Goal: Transaction & Acquisition: Purchase product/service

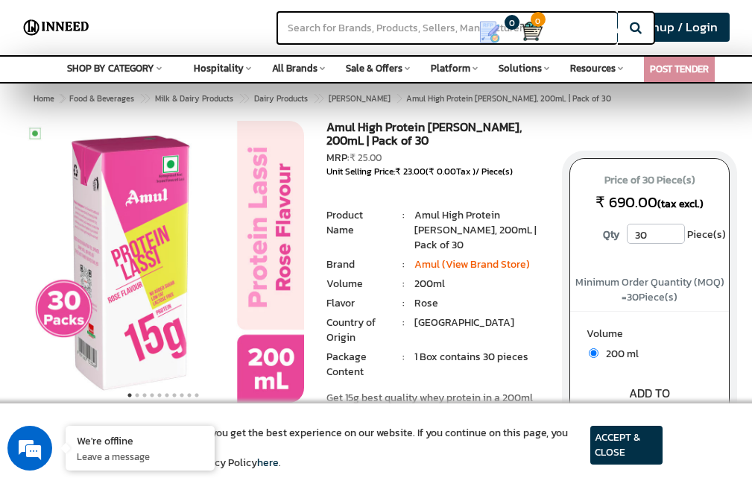
click at [641, 241] on input "30" at bounding box center [656, 234] width 58 height 20
click at [673, 240] on input "30" at bounding box center [656, 234] width 58 height 20
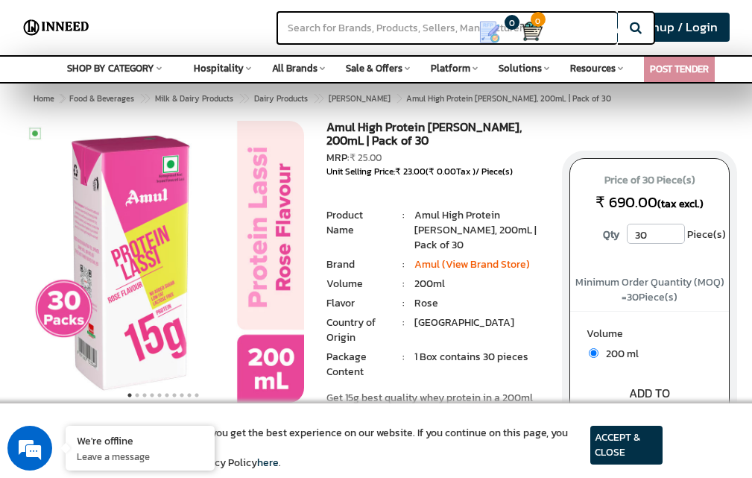
click at [673, 240] on input "30" at bounding box center [656, 234] width 58 height 20
click at [647, 238] on input "30" at bounding box center [656, 234] width 58 height 20
type input "3"
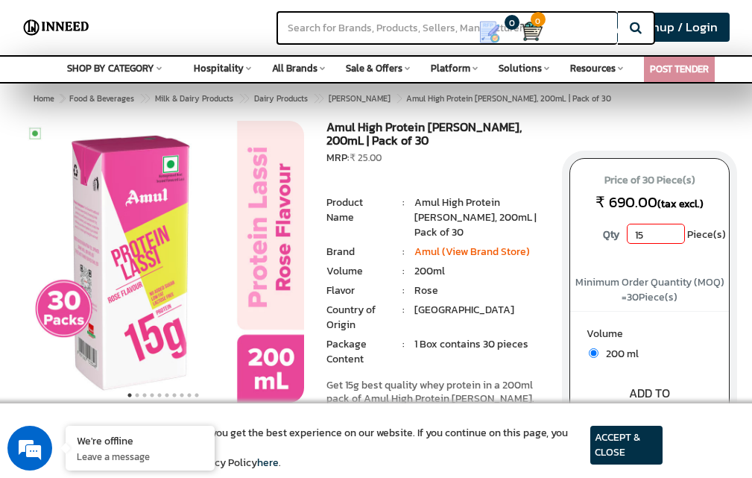
type input "15"
click at [578, 409] on button "ORDER NOW" at bounding box center [613, 435] width 70 height 52
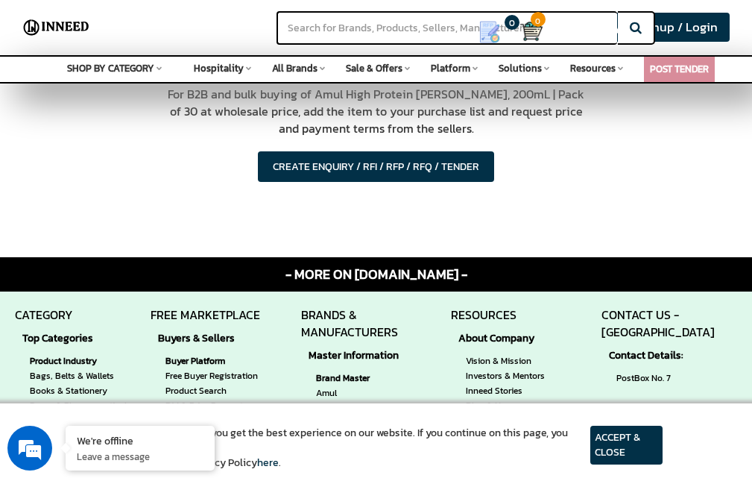
scroll to position [1341, 0]
